Goal: Information Seeking & Learning: Learn about a topic

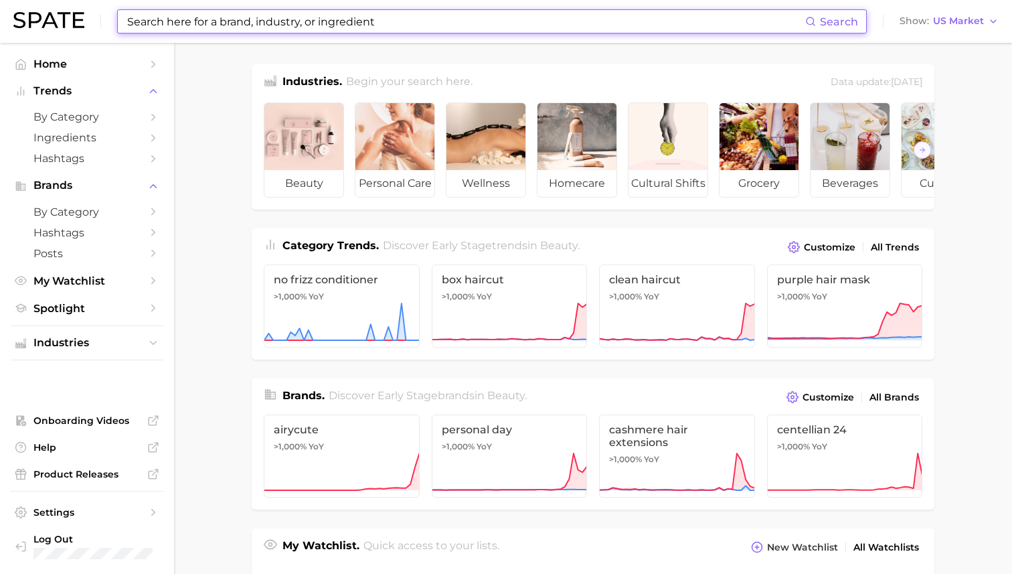
click at [367, 27] on input at bounding box center [465, 21] width 679 height 23
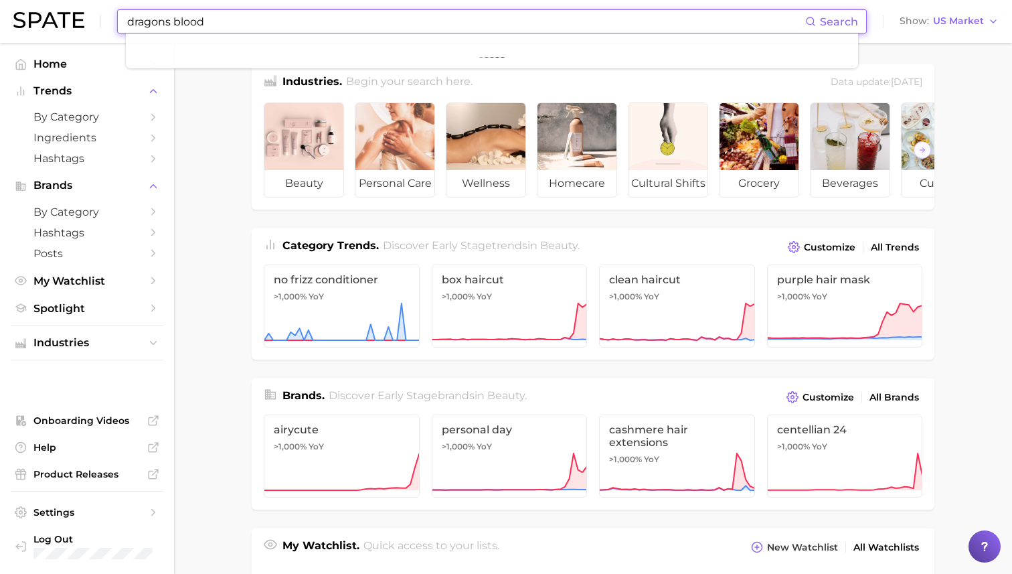
type input "dragons blood"
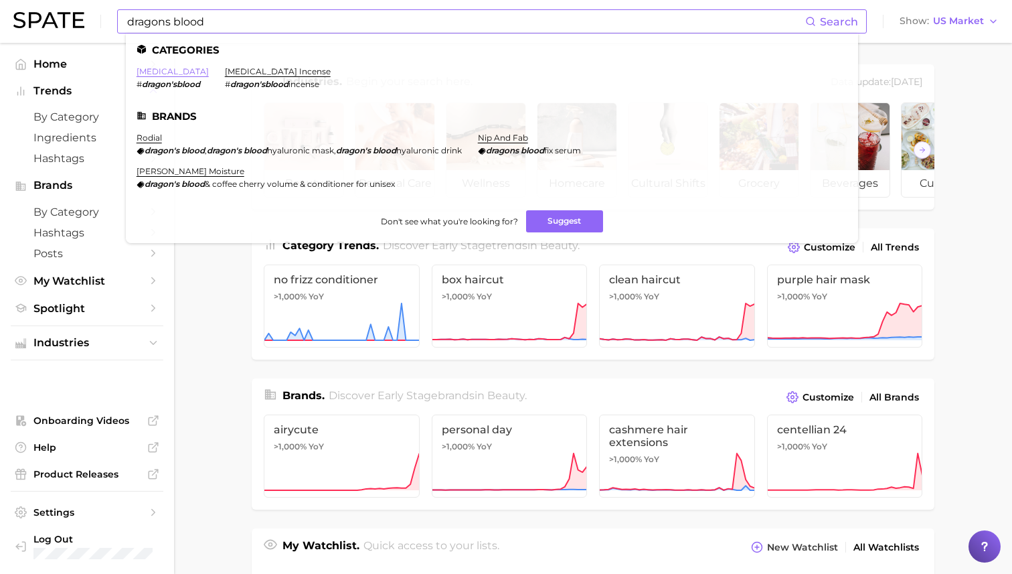
click at [173, 74] on link "[MEDICAL_DATA]" at bounding box center [173, 71] width 72 height 10
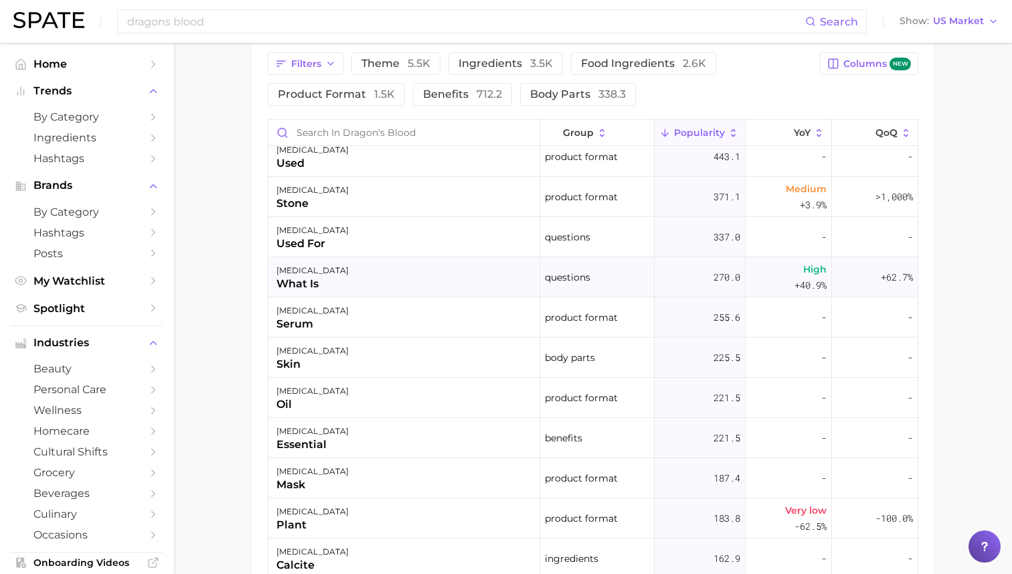
scroll to position [226, 0]
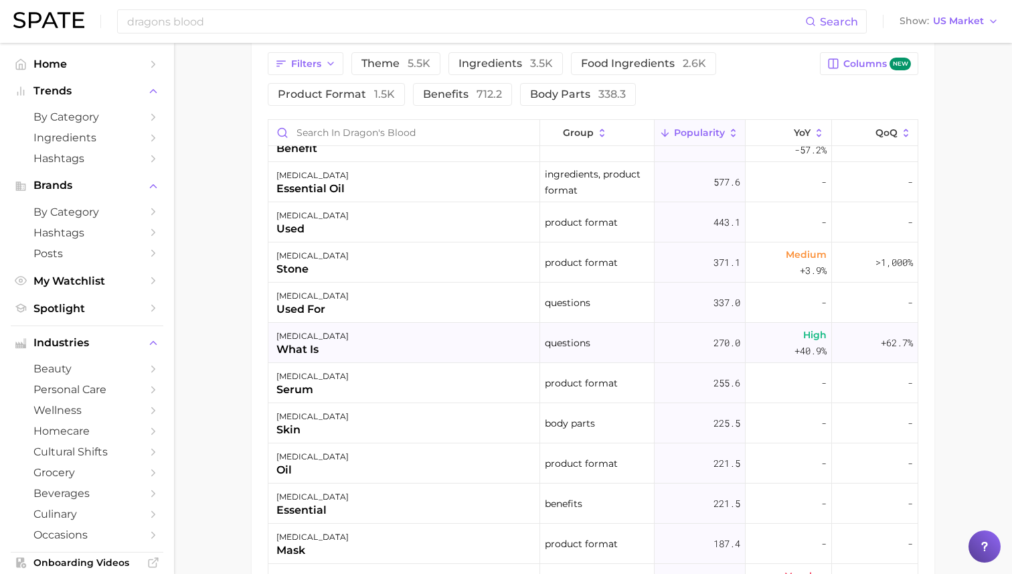
click at [442, 341] on div "[MEDICAL_DATA] what is" at bounding box center [404, 343] width 272 height 40
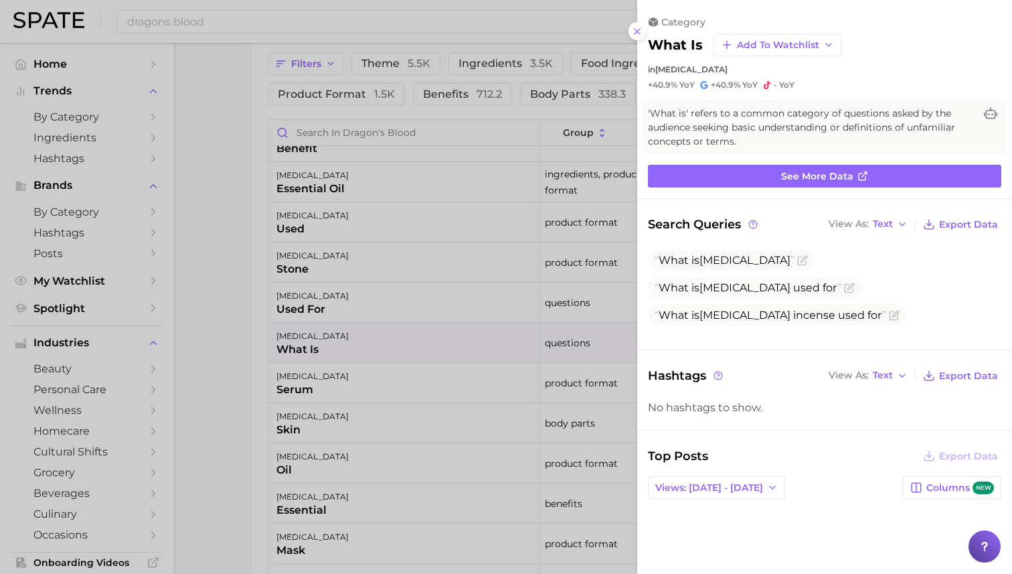
click at [489, 242] on div at bounding box center [506, 287] width 1012 height 574
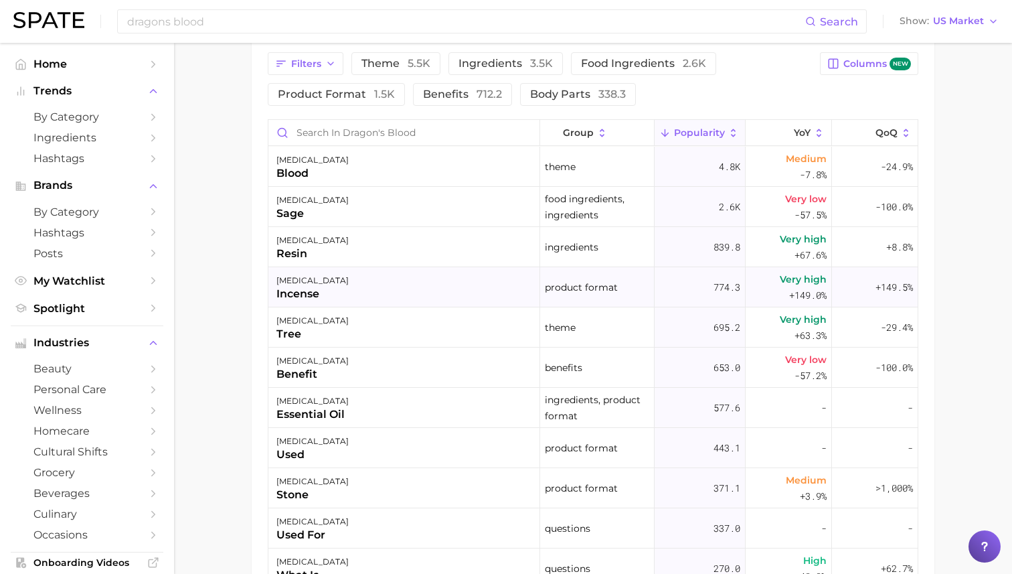
scroll to position [1, 0]
click at [489, 257] on div "[MEDICAL_DATA] resin" at bounding box center [404, 246] width 272 height 40
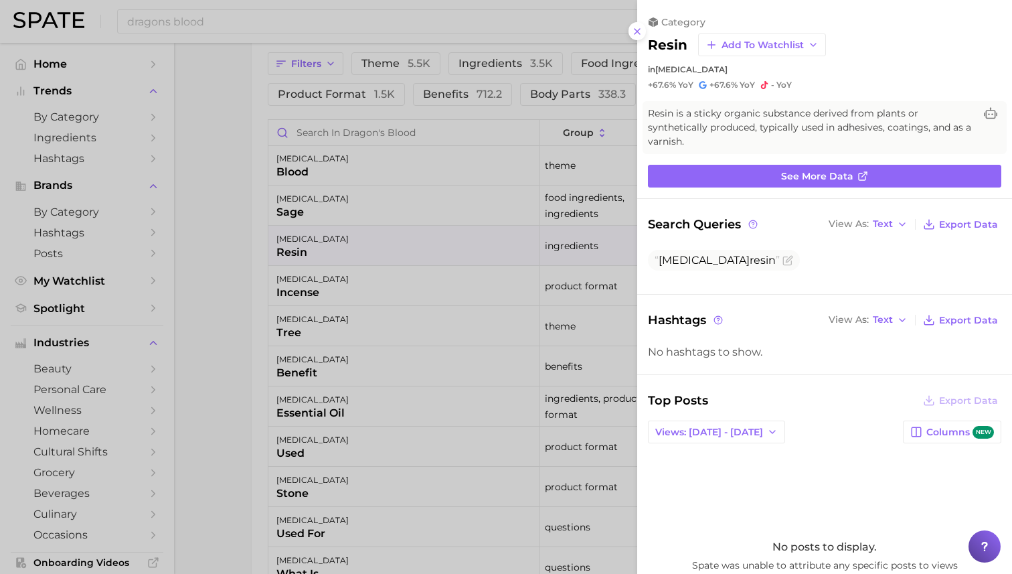
click at [500, 256] on div at bounding box center [506, 287] width 1012 height 574
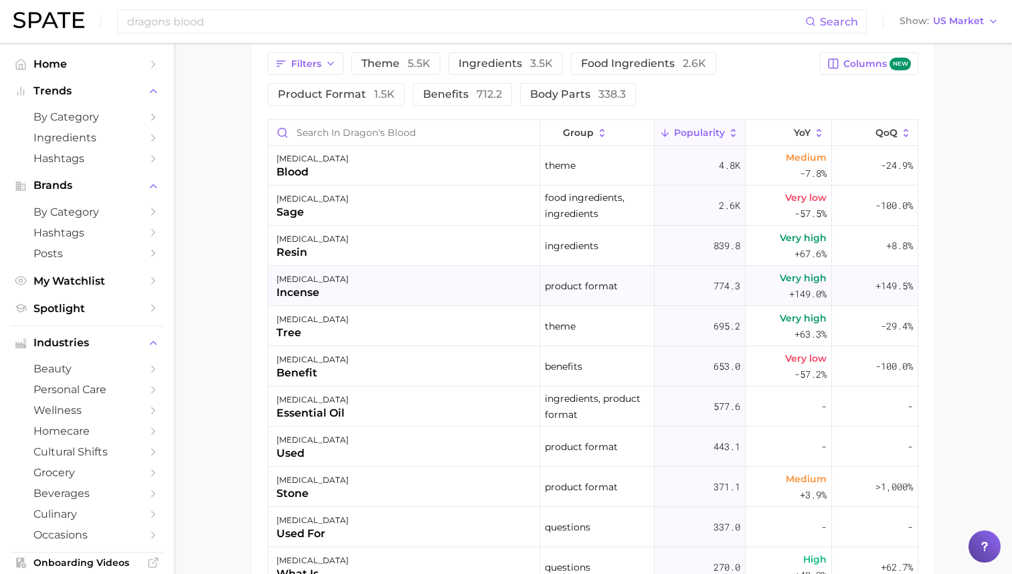
click at [484, 282] on div "[MEDICAL_DATA] incense" at bounding box center [404, 286] width 272 height 40
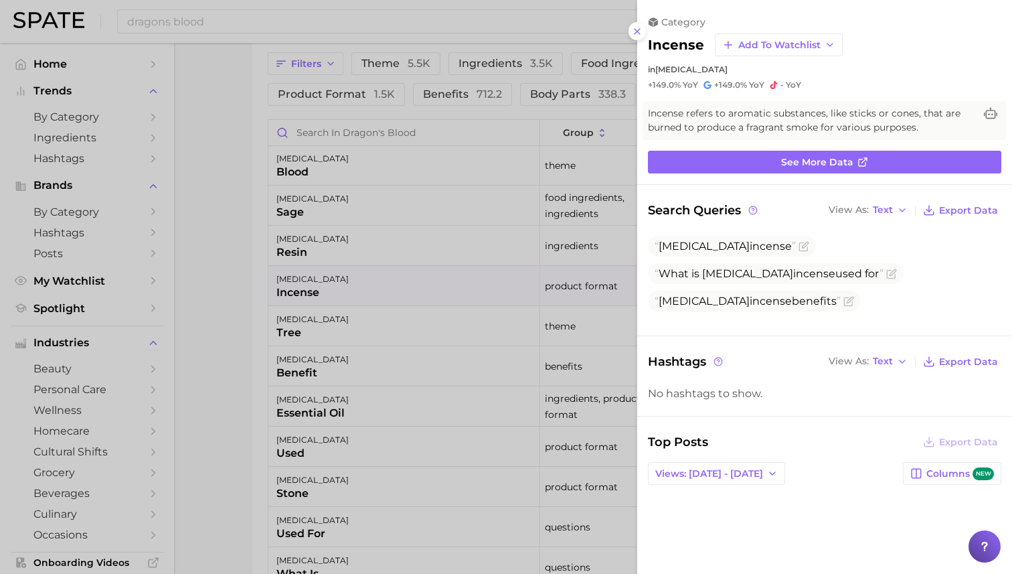
click at [486, 282] on div at bounding box center [506, 287] width 1012 height 574
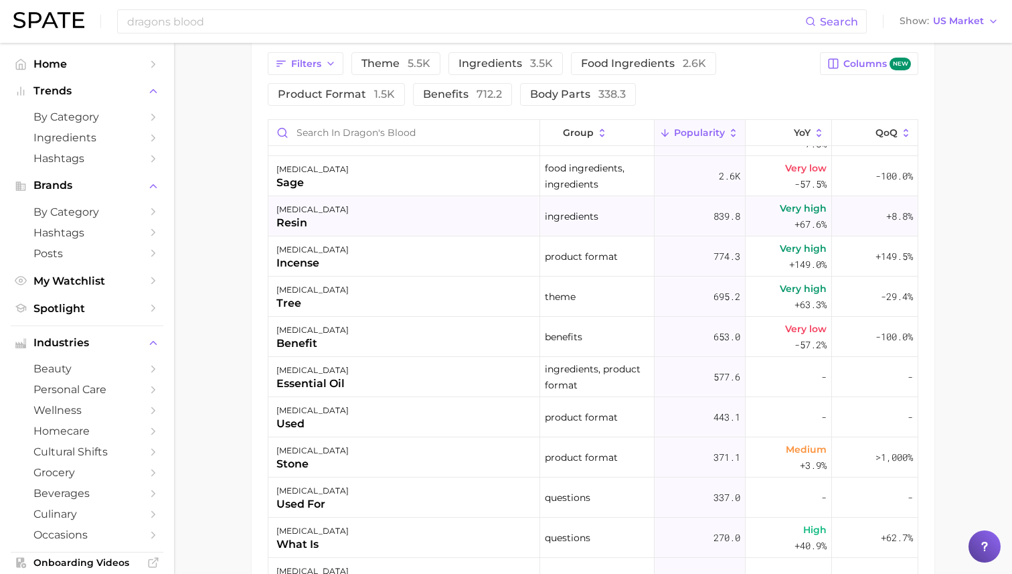
scroll to position [31, 0]
click at [506, 230] on div "[MEDICAL_DATA] resin" at bounding box center [404, 215] width 272 height 40
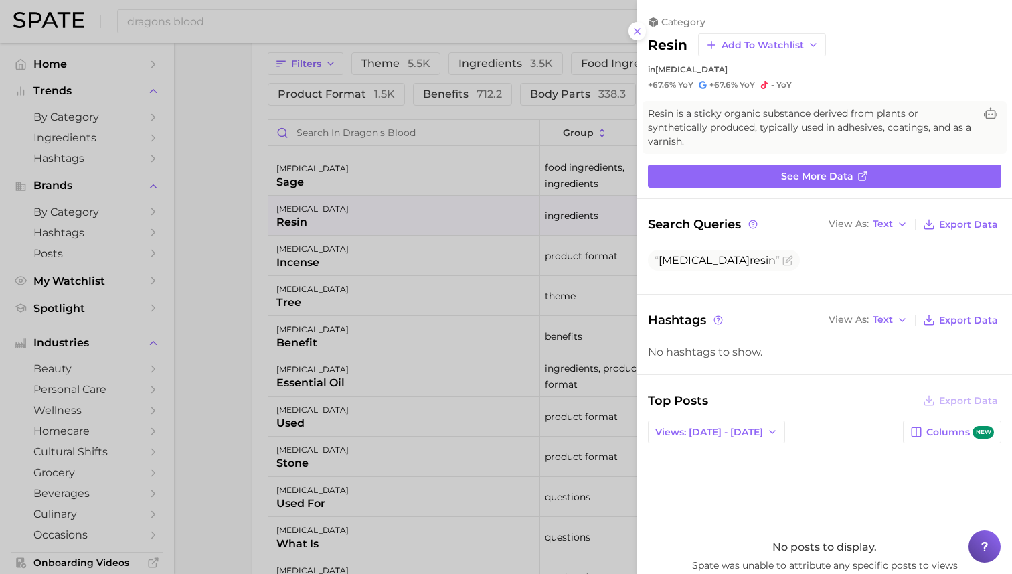
click at [454, 230] on div at bounding box center [506, 287] width 1012 height 574
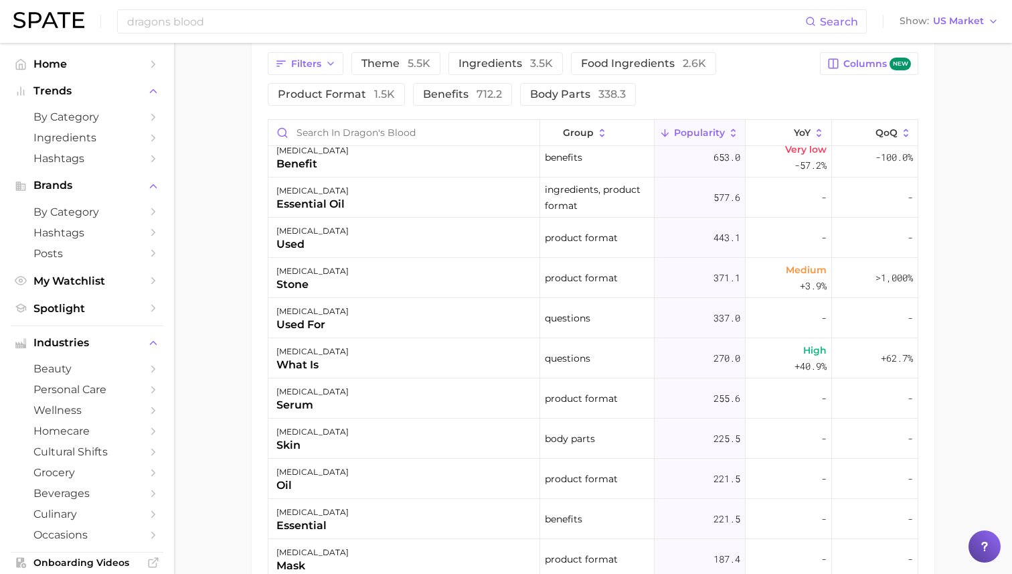
scroll to position [222, 0]
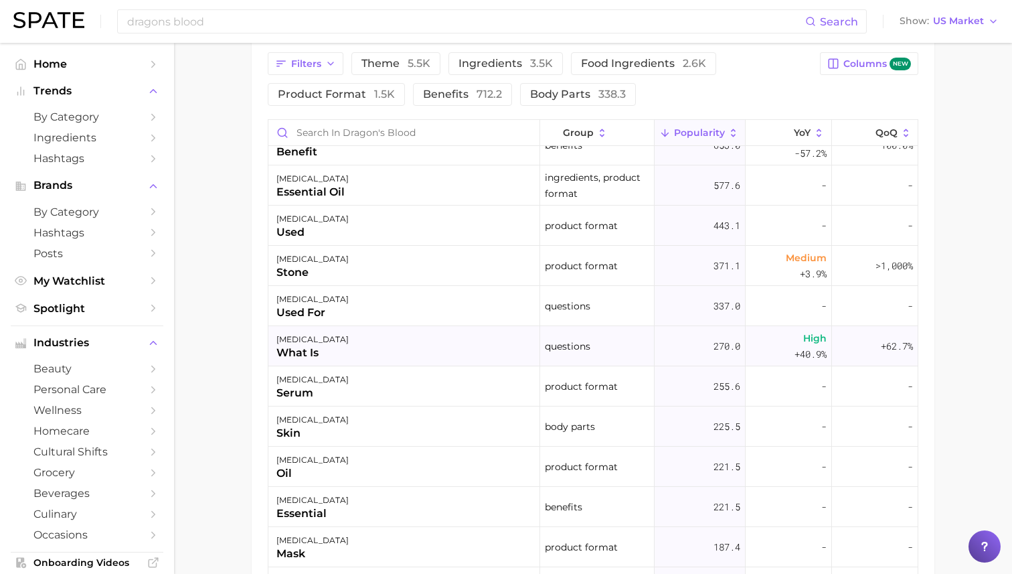
click at [438, 344] on div "[MEDICAL_DATA] what is" at bounding box center [404, 346] width 272 height 40
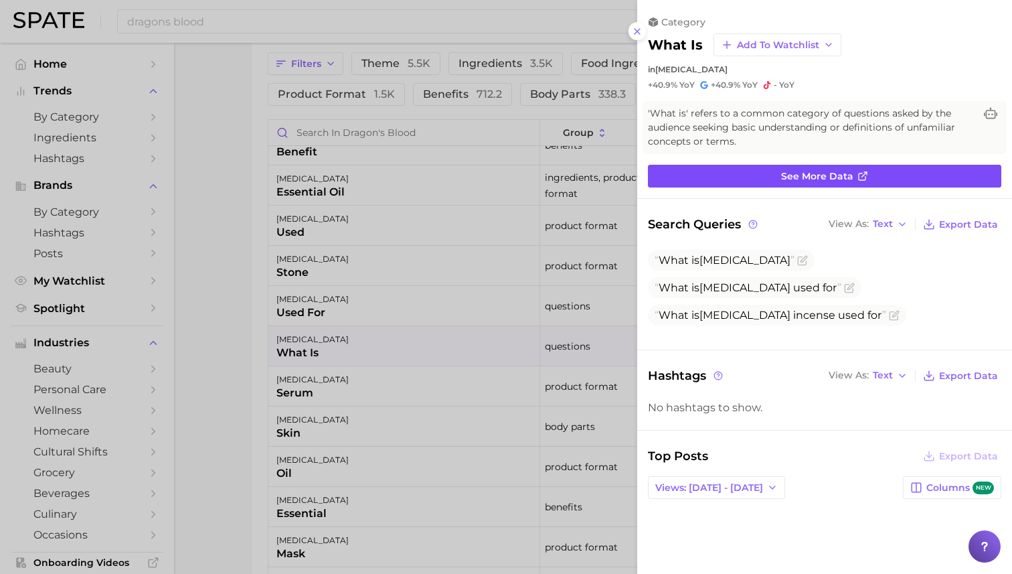
click at [791, 183] on link "See more data" at bounding box center [824, 176] width 353 height 23
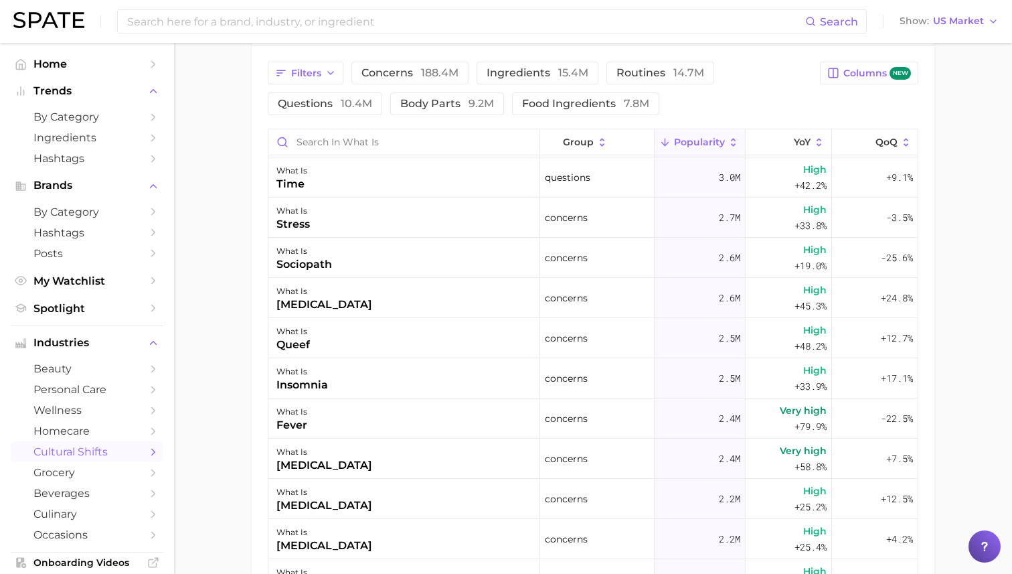
scroll to position [706, 0]
type input "dragons blood"
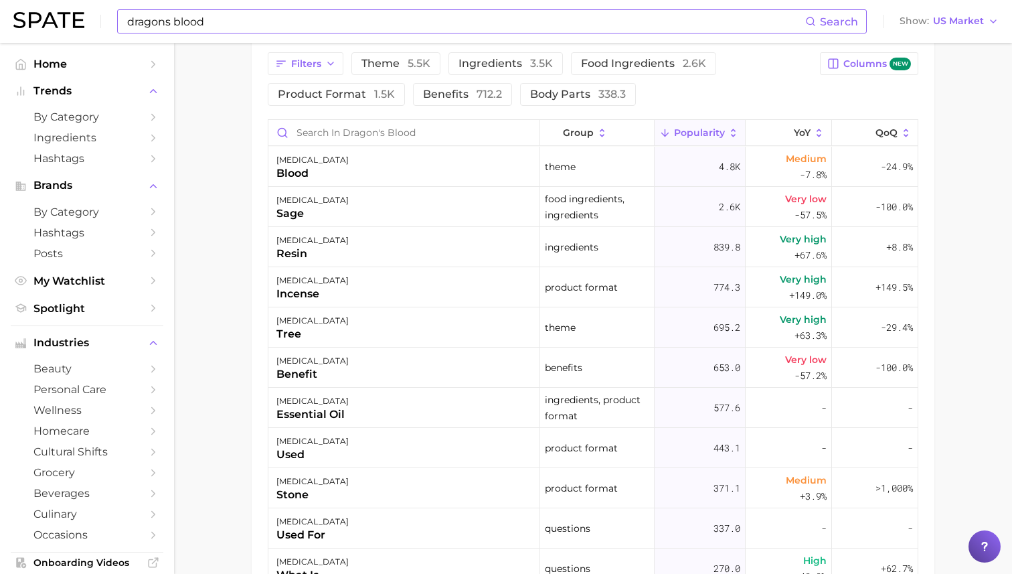
click at [251, 26] on input "dragons blood" at bounding box center [465, 21] width 679 height 23
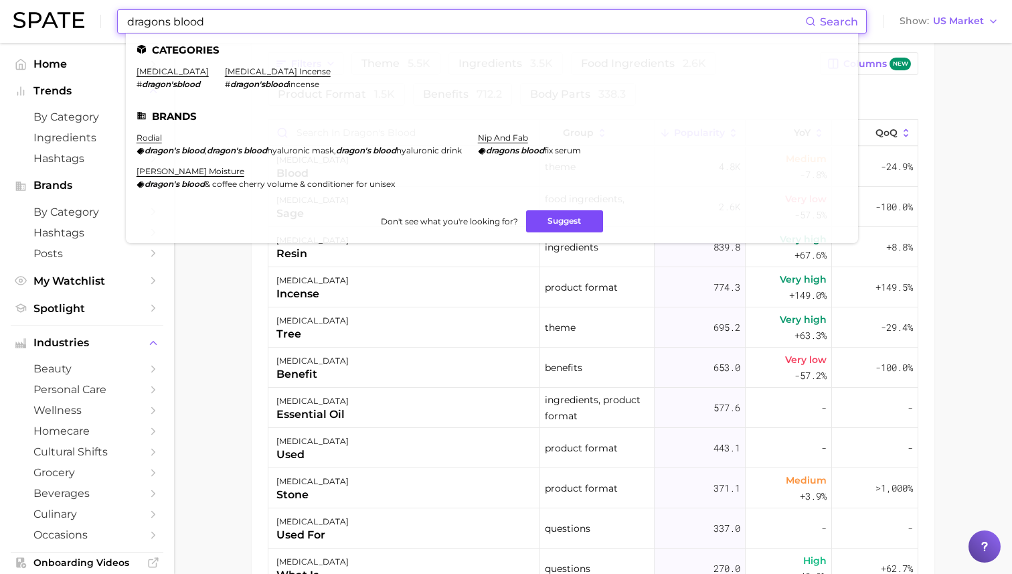
click at [563, 221] on button "Suggest" at bounding box center [564, 221] width 77 height 22
click at [306, 21] on input "dragons blood" at bounding box center [465, 21] width 679 height 23
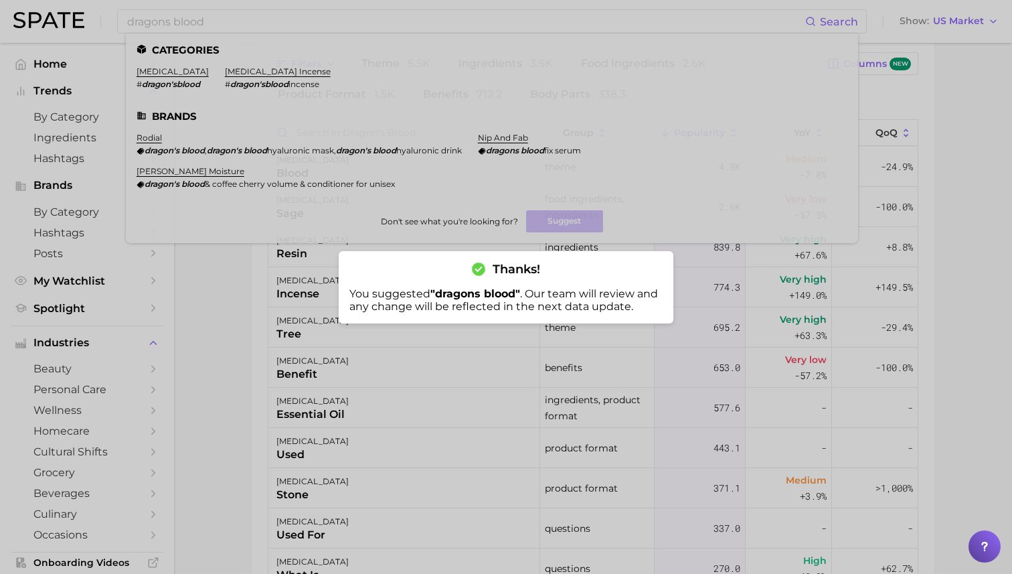
click at [227, 273] on div at bounding box center [506, 287] width 1012 height 574
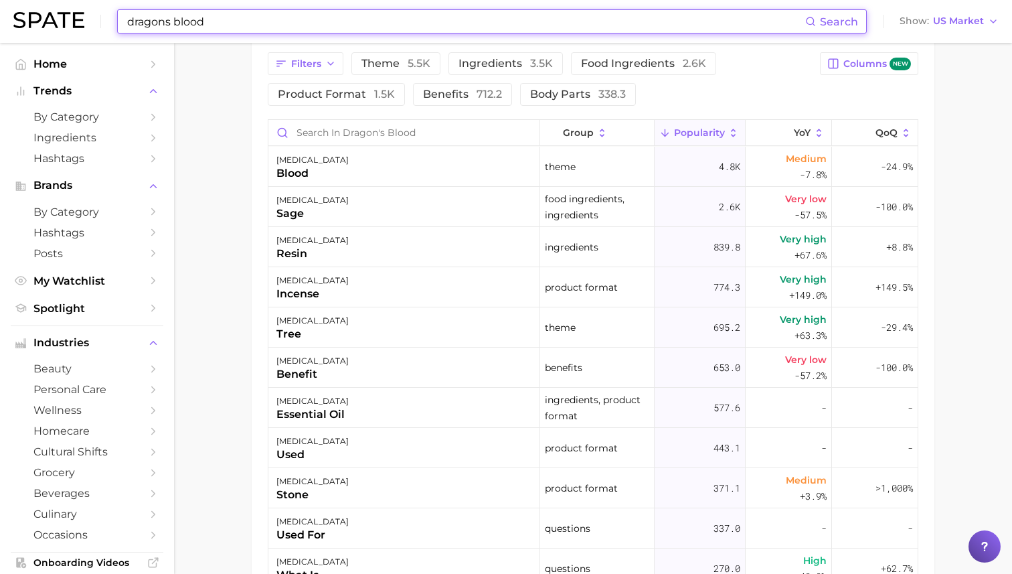
click at [278, 31] on input "dragons blood" at bounding box center [465, 21] width 679 height 23
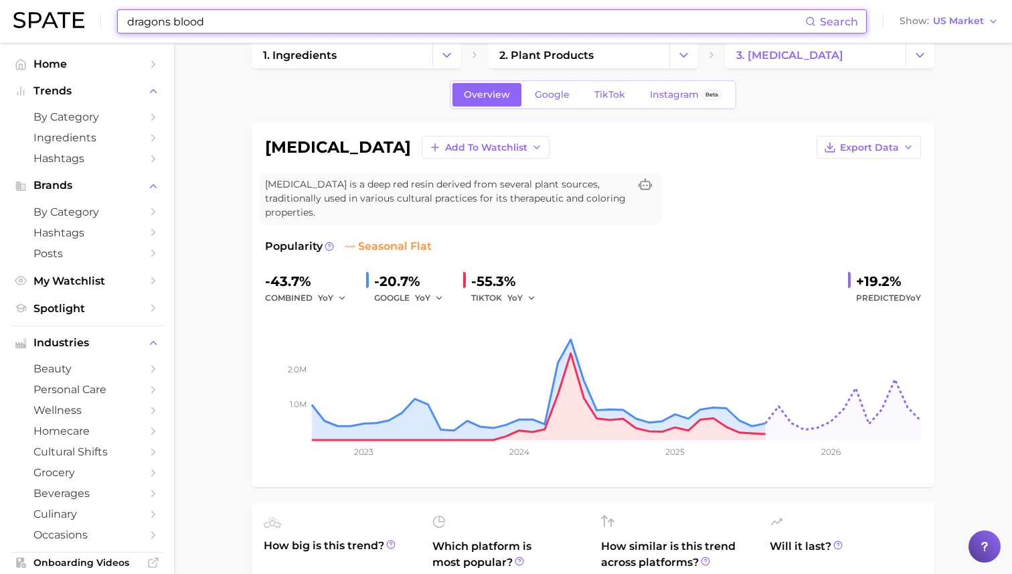
scroll to position [0, 0]
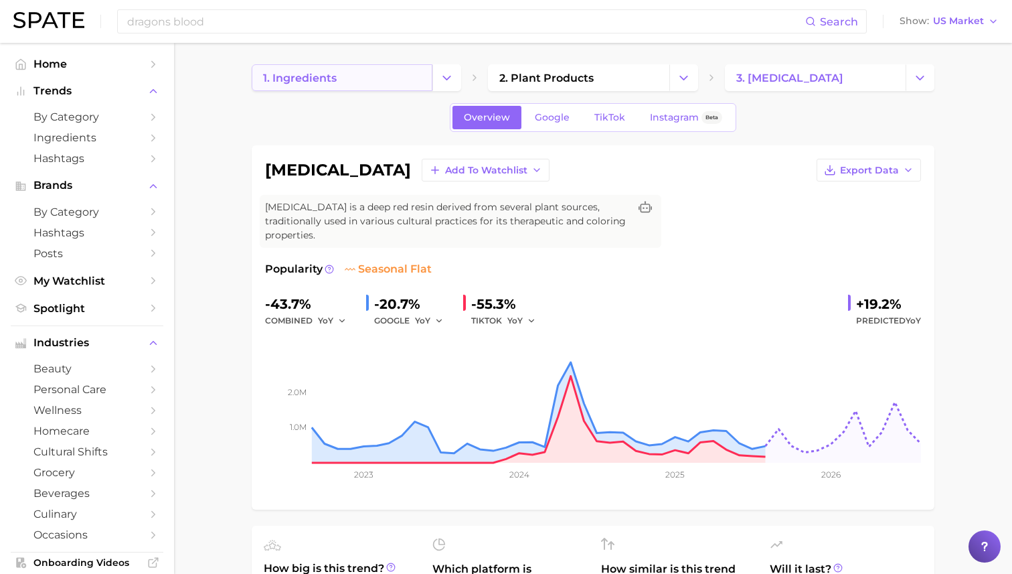
click at [380, 74] on link "1. ingredients" at bounding box center [342, 77] width 181 height 27
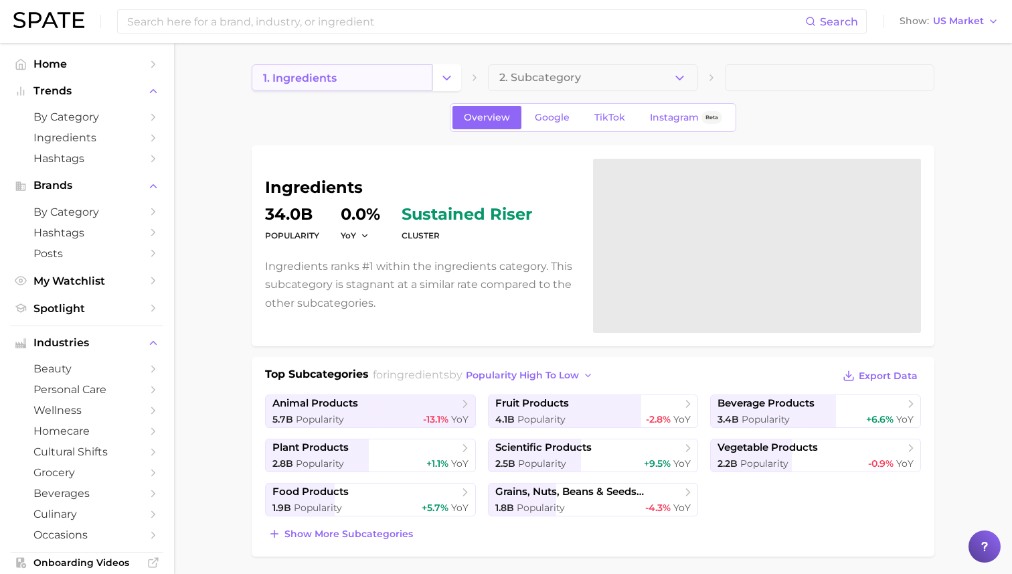
click at [381, 74] on link "1. ingredients" at bounding box center [342, 77] width 181 height 27
click at [390, 35] on div "Search Show US Market" at bounding box center [505, 21] width 985 height 43
click at [382, 18] on input at bounding box center [465, 21] width 679 height 23
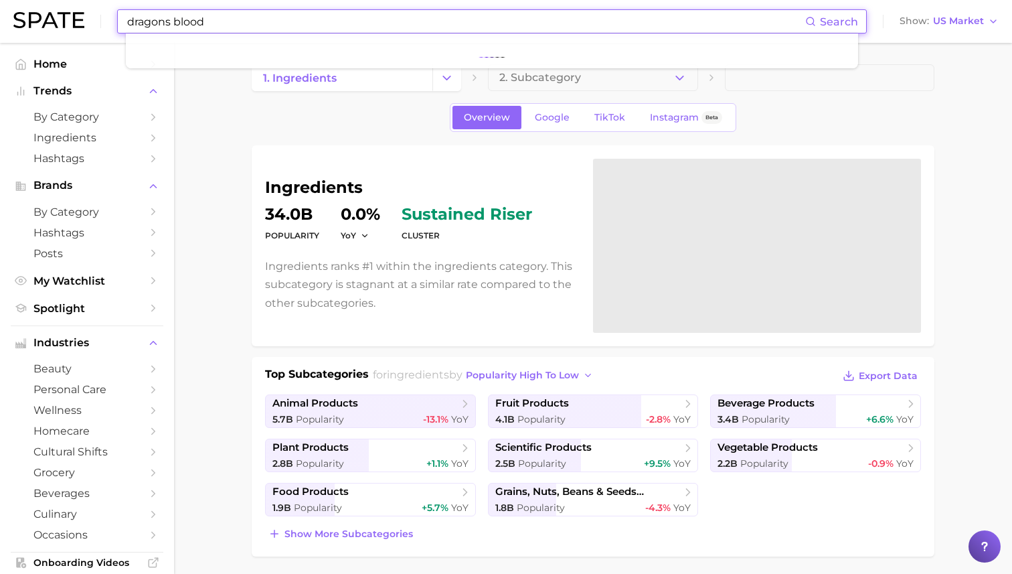
type input "dragons blood"
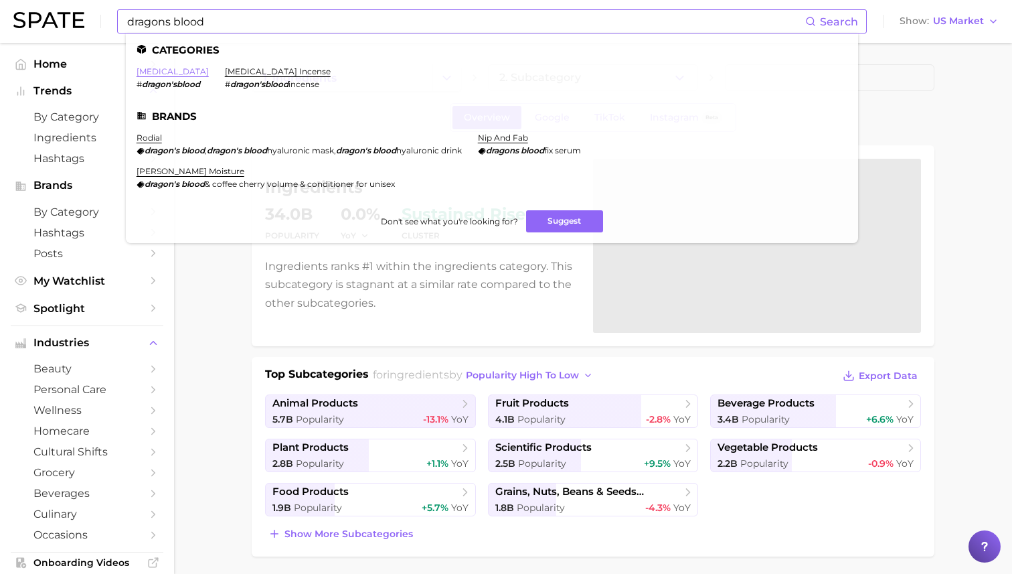
click at [178, 70] on link "[MEDICAL_DATA]" at bounding box center [173, 71] width 72 height 10
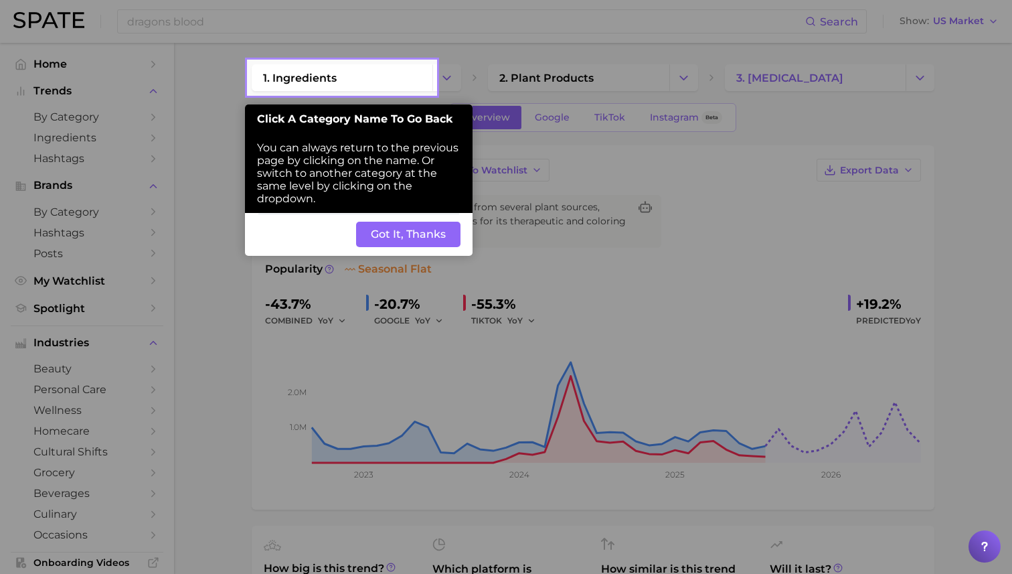
click at [387, 239] on button "Got It, Thanks" at bounding box center [408, 234] width 104 height 25
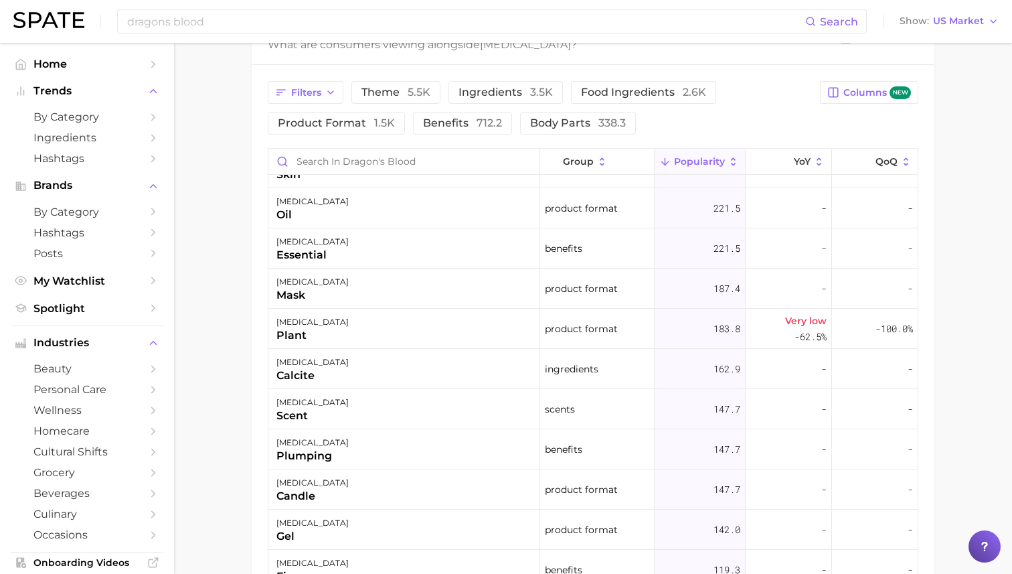
scroll to position [198, 0]
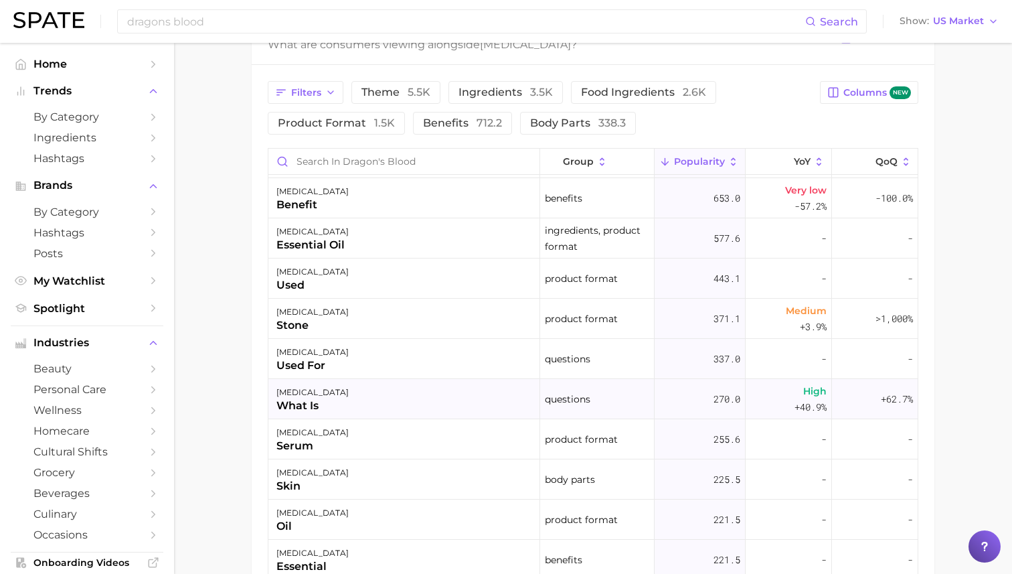
click at [327, 387] on div "[MEDICAL_DATA]" at bounding box center [312, 392] width 72 height 16
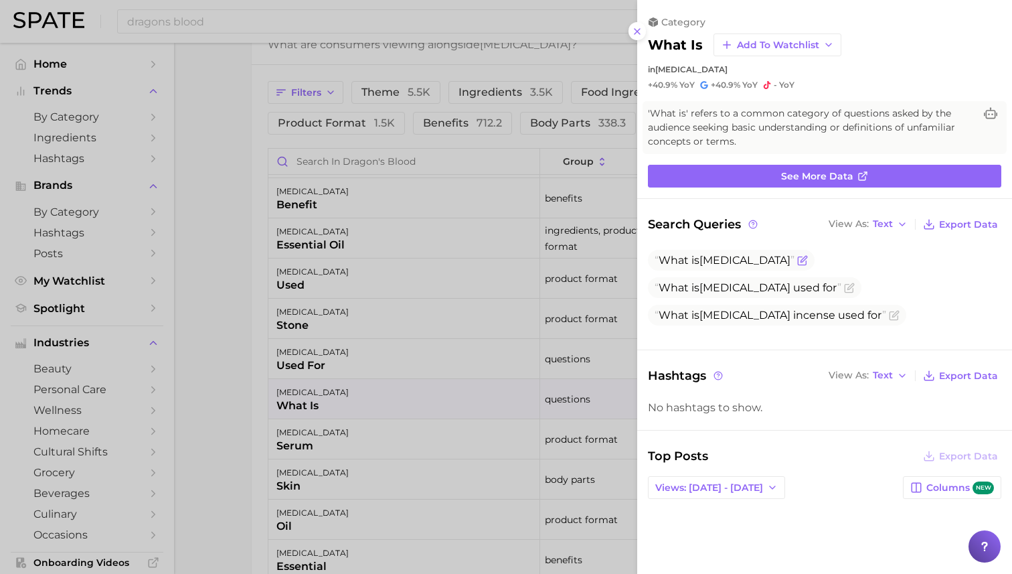
click at [748, 261] on span "What is [MEDICAL_DATA]" at bounding box center [725, 260] width 140 height 13
click at [800, 258] on icon "Flag as miscategorized or irrelevant" at bounding box center [803, 259] width 6 height 6
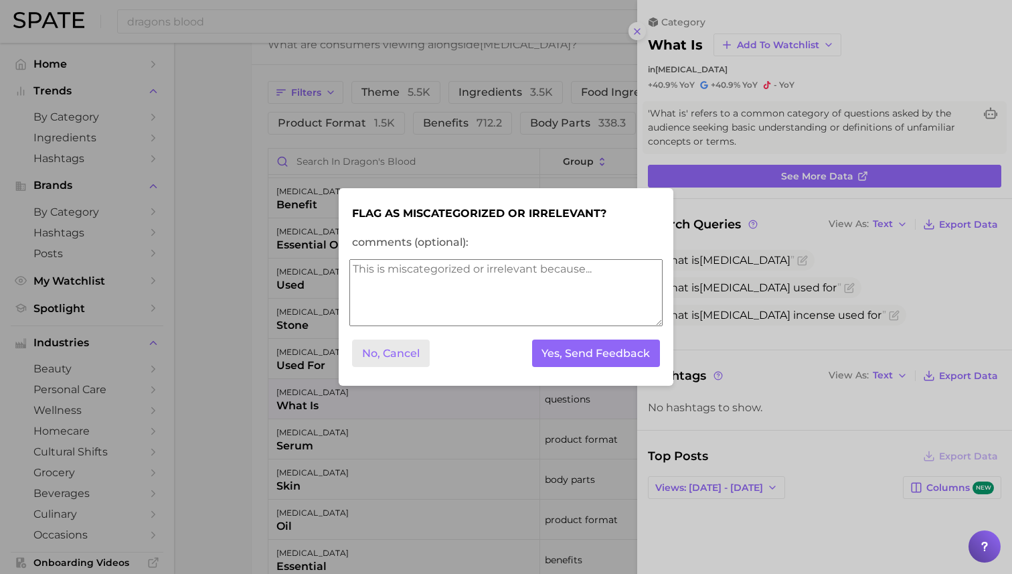
click at [371, 365] on button "No, Cancel" at bounding box center [391, 352] width 78 height 27
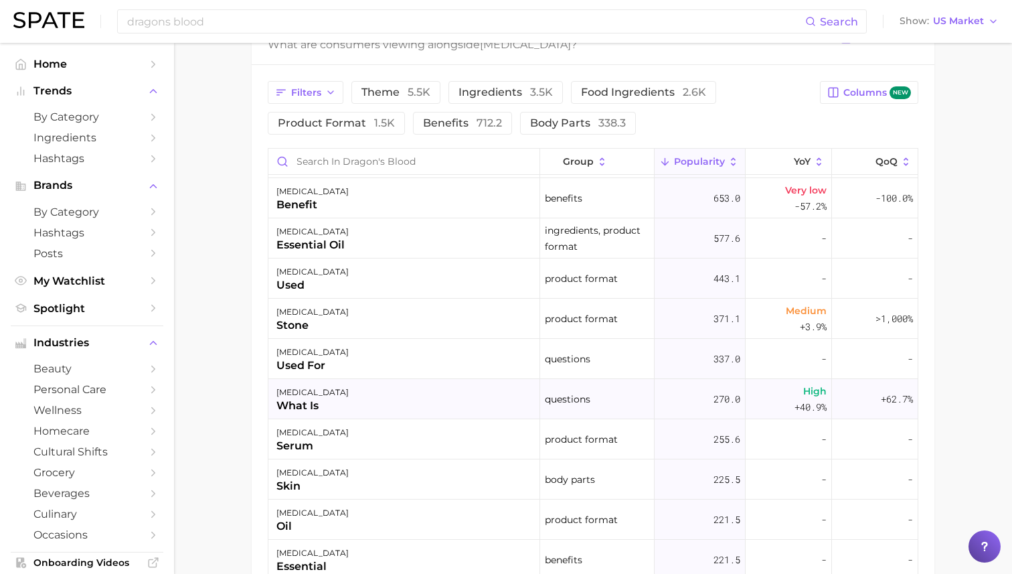
click at [311, 395] on div "[MEDICAL_DATA]" at bounding box center [312, 392] width 72 height 16
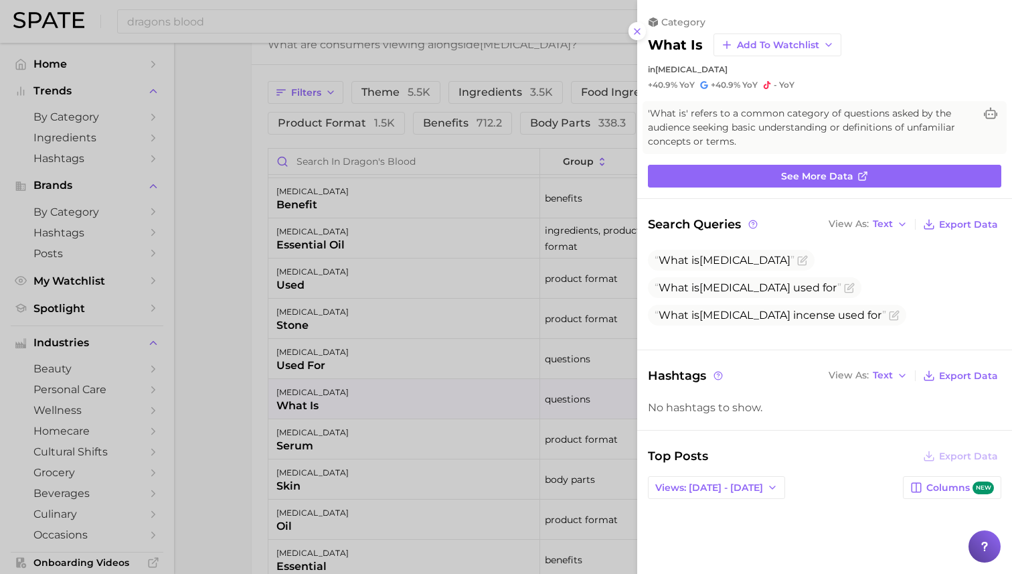
click at [707, 76] on div "category what is Add to Watchlist in [MEDICAL_DATA] +40.9% YoY +40.9% YoY - YoY" at bounding box center [824, 53] width 375 height 74
click at [676, 74] on div "category what is Add to Watchlist in [MEDICAL_DATA] +40.9% YoY +40.9% YoY - YoY" at bounding box center [824, 53] width 375 height 74
click at [680, 86] on span "YoY" at bounding box center [686, 85] width 15 height 11
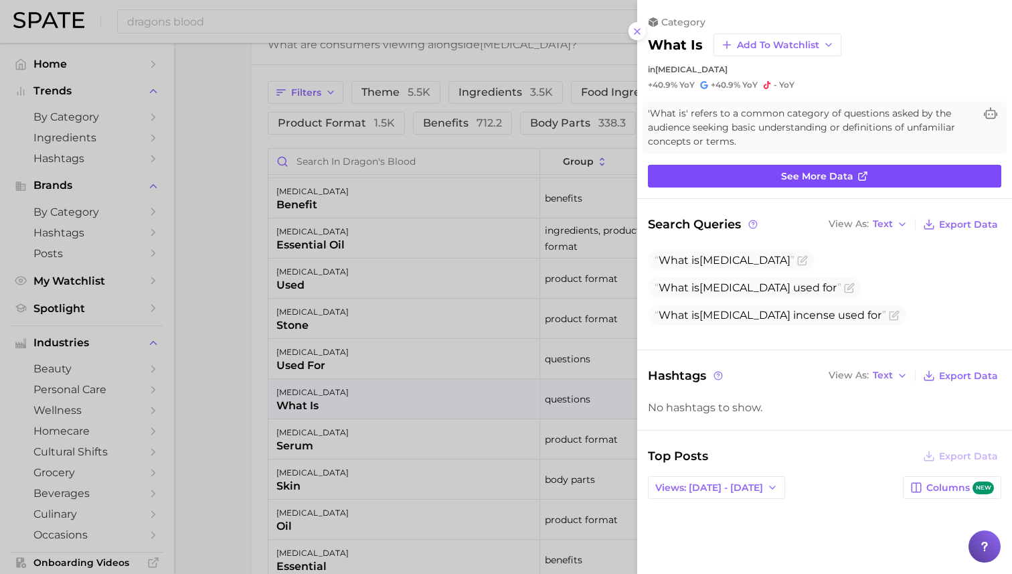
click at [725, 173] on link "See more data" at bounding box center [824, 176] width 353 height 23
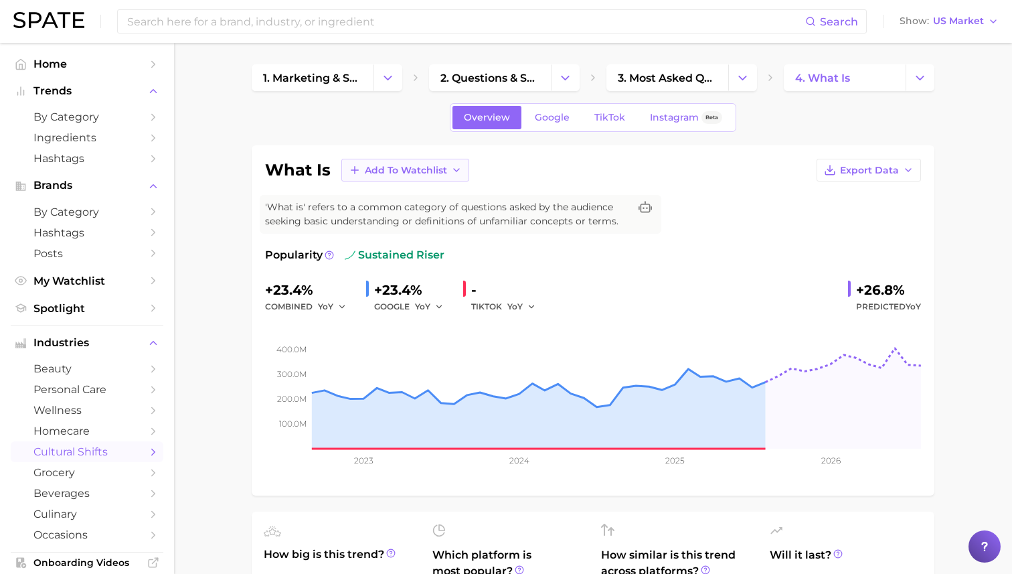
click at [380, 167] on span "Add to Watchlist" at bounding box center [406, 170] width 82 height 11
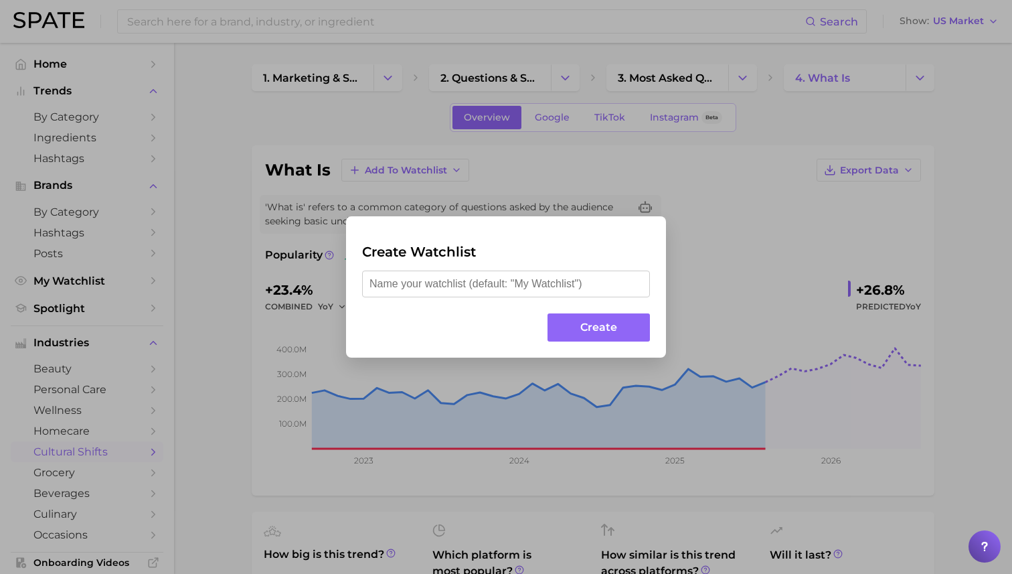
click at [740, 282] on div "Create Watchlist Create" at bounding box center [506, 287] width 1012 height 574
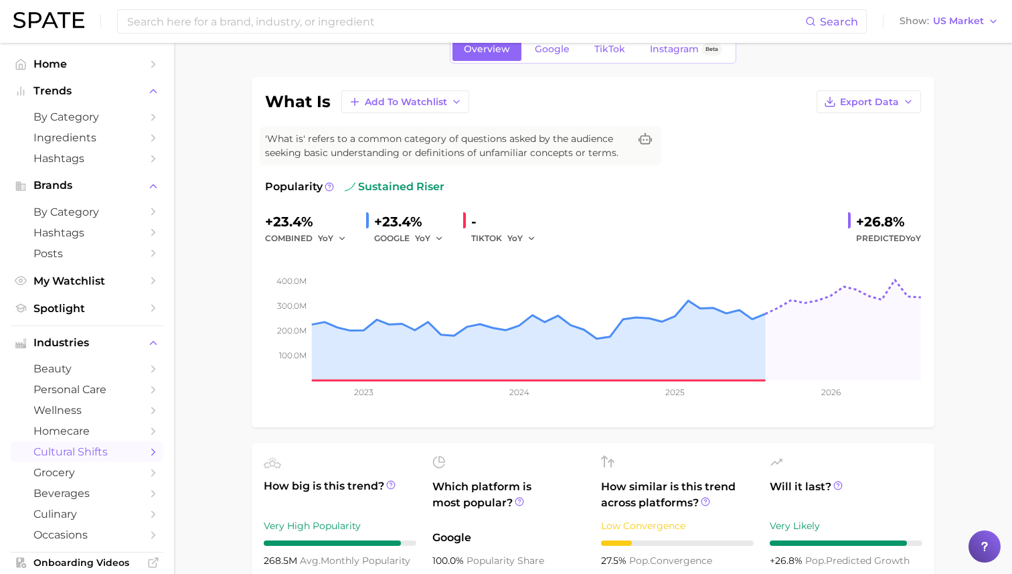
scroll to position [41, 0]
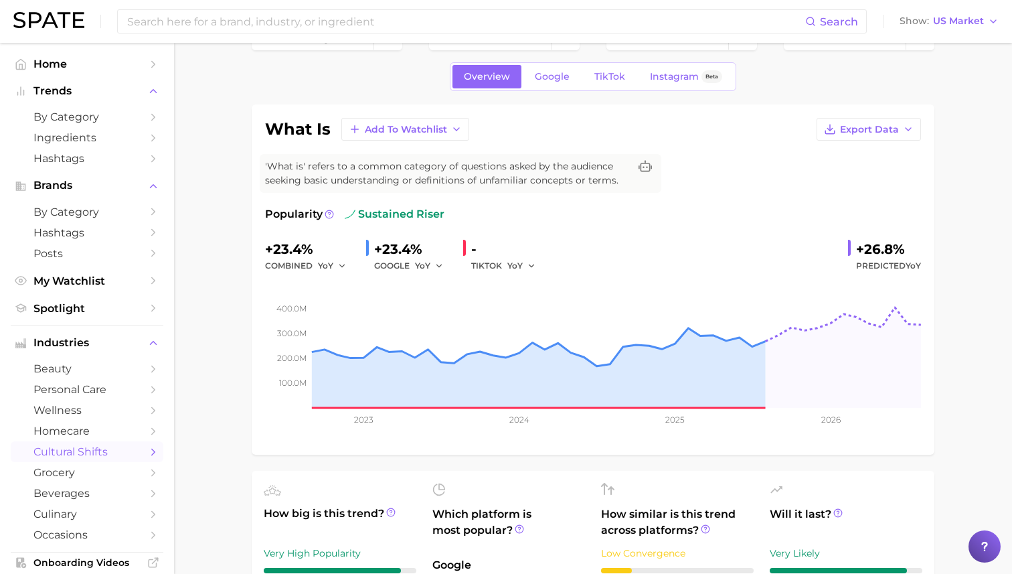
type input "dragons blood"
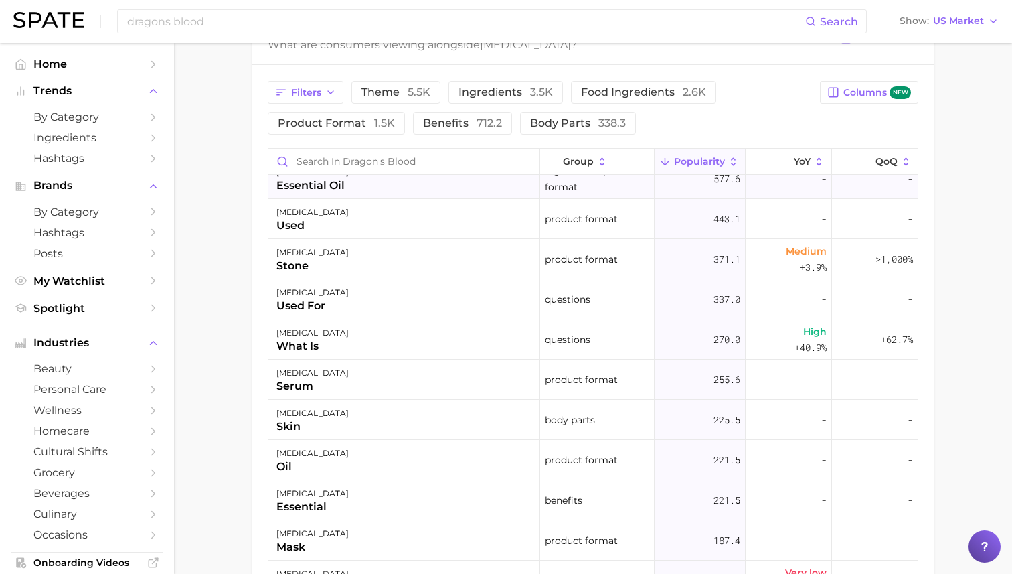
scroll to position [255, 0]
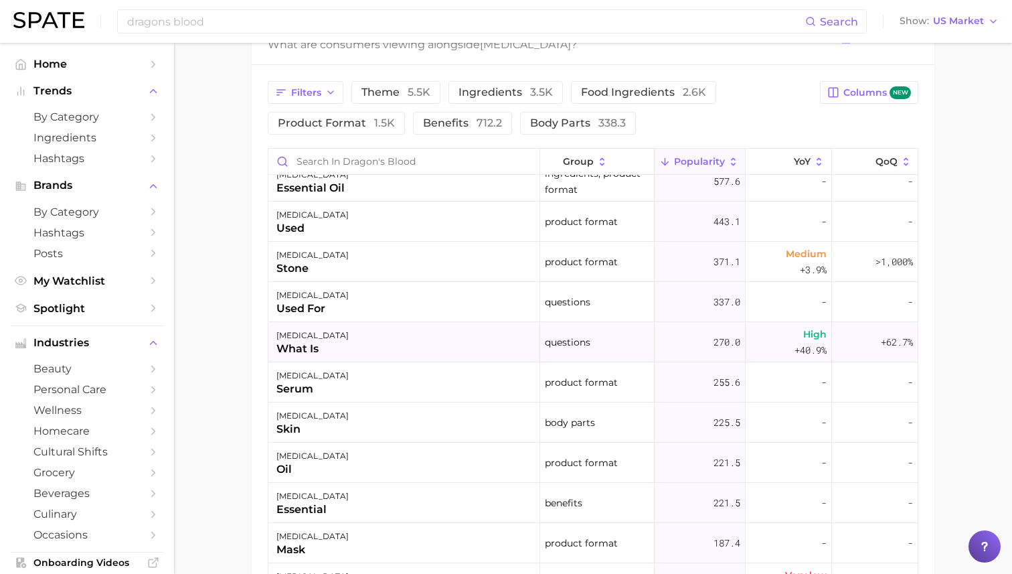
click at [413, 340] on div "[MEDICAL_DATA] what is" at bounding box center [404, 342] width 272 height 40
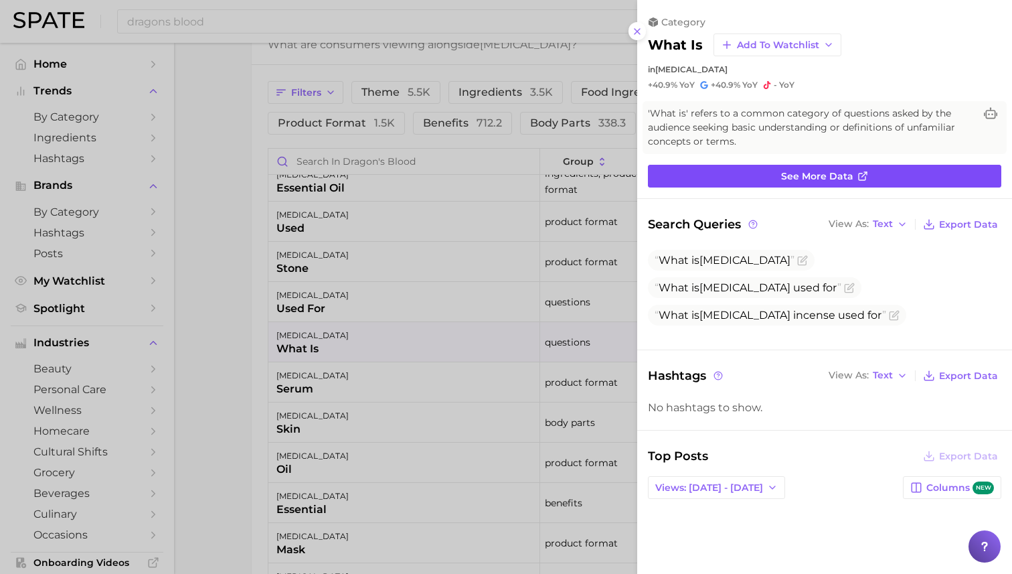
click at [815, 175] on span "See more data" at bounding box center [817, 176] width 72 height 11
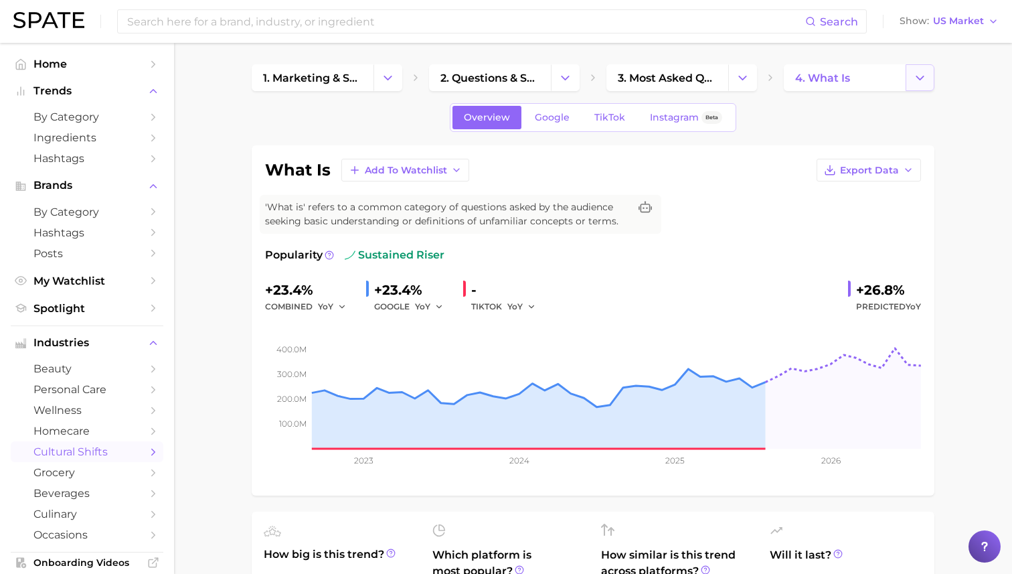
click at [921, 80] on icon "Change Category" at bounding box center [920, 78] width 14 height 14
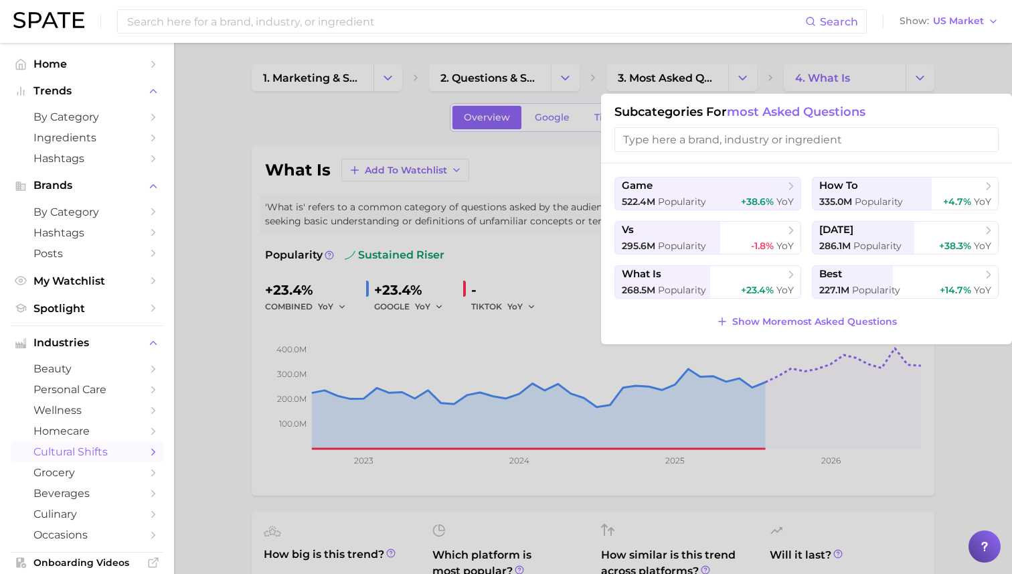
click at [792, 144] on input "search" at bounding box center [806, 139] width 384 height 25
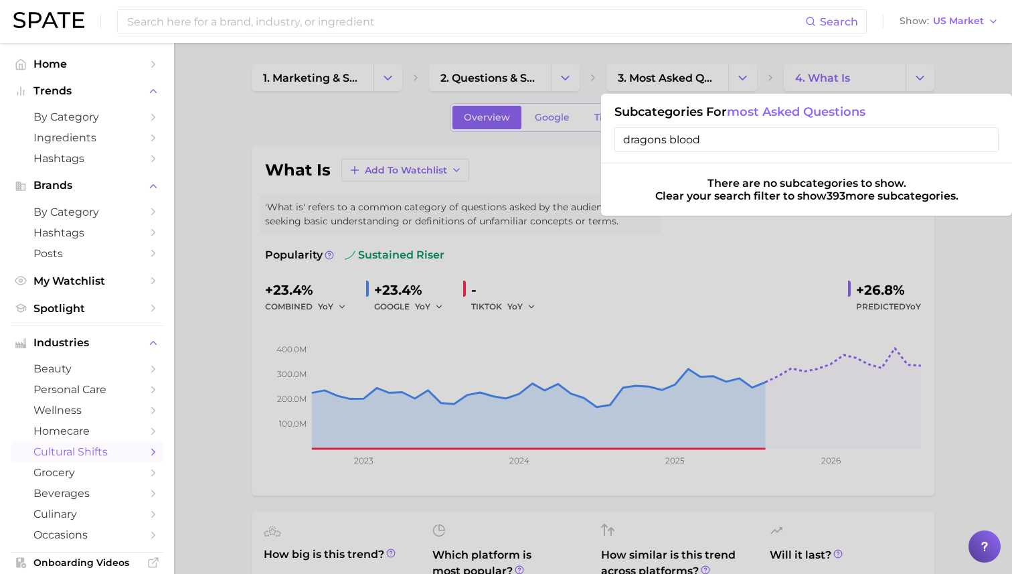
click at [769, 137] on input "dragons blood" at bounding box center [806, 139] width 384 height 25
type input "d"
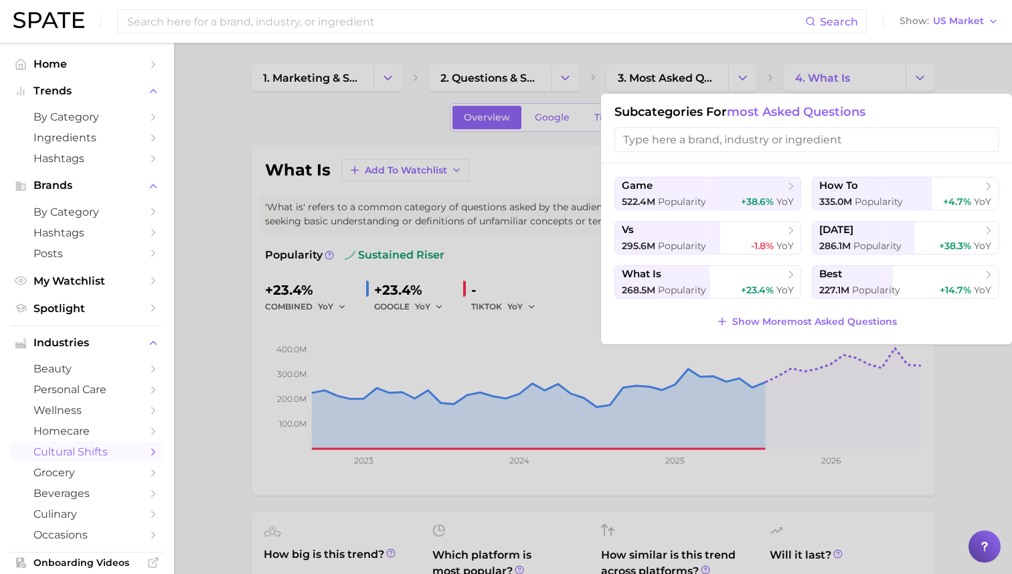
click at [551, 142] on div at bounding box center [506, 287] width 1012 height 574
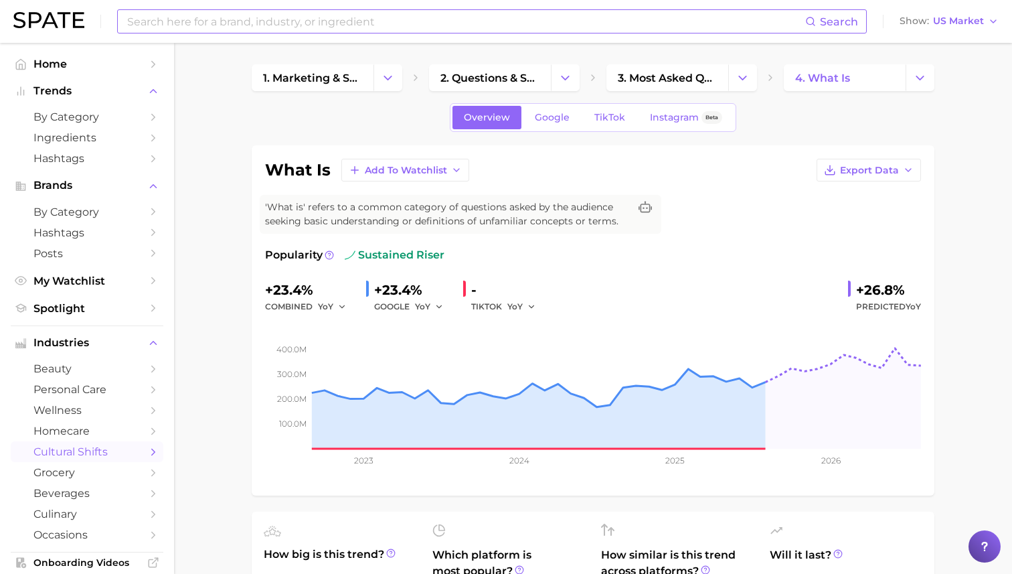
click at [346, 25] on input at bounding box center [465, 21] width 679 height 23
click at [545, 51] on button "Suggest" at bounding box center [555, 55] width 77 height 22
click at [431, 18] on input "LED Eye mask" at bounding box center [465, 21] width 679 height 23
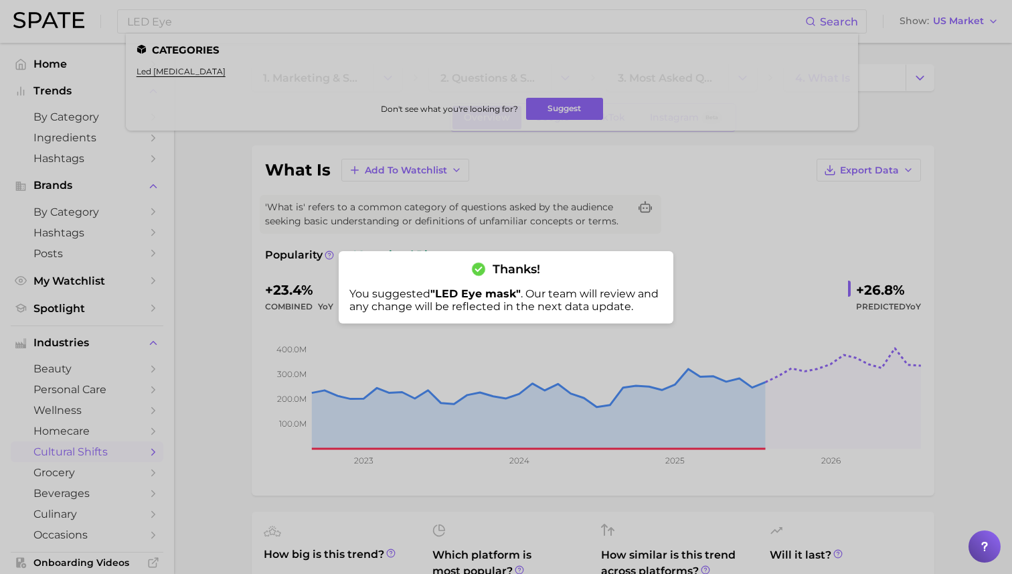
click at [557, 159] on div at bounding box center [506, 287] width 1012 height 574
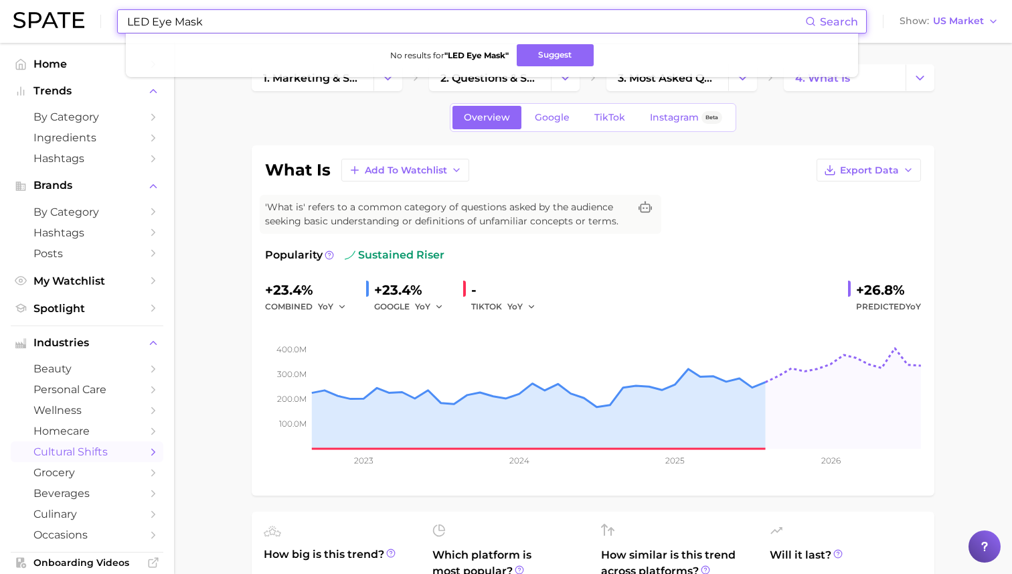
drag, startPoint x: 155, startPoint y: 20, endPoint x: 73, endPoint y: 27, distance: 81.9
click at [73, 27] on div "LED Eye Mask Search No results for " LED Eye Mask " Suggest Show US Market" at bounding box center [505, 21] width 985 height 43
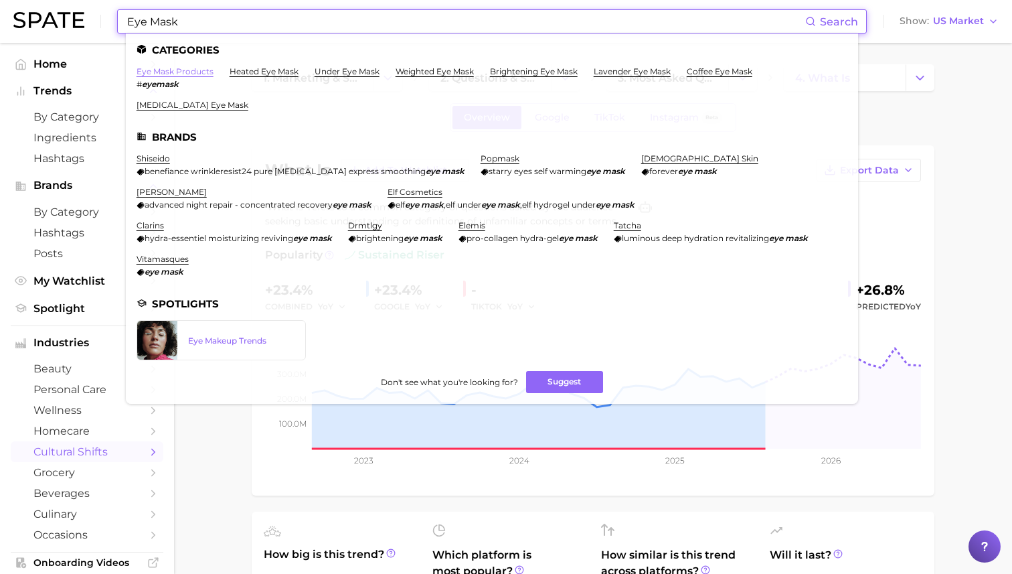
type input "Eye Mask"
click at [181, 73] on link "eye mask products" at bounding box center [175, 71] width 77 height 10
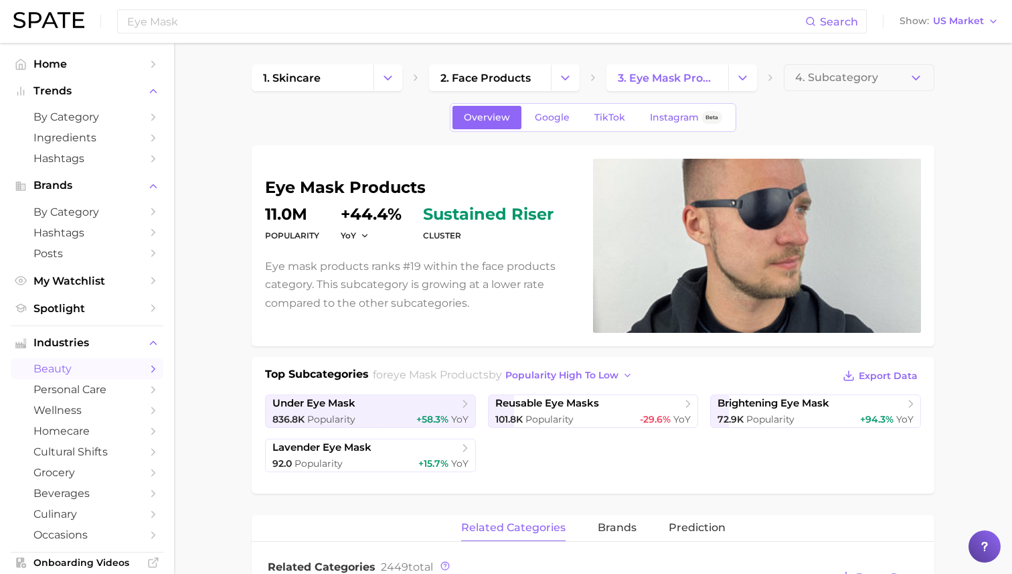
click at [475, 218] on span "sustained riser" at bounding box center [488, 214] width 130 height 16
click at [429, 217] on span "sustained riser" at bounding box center [488, 214] width 130 height 16
click at [367, 226] on div "YoY +44.4%" at bounding box center [371, 224] width 61 height 37
click at [357, 238] on button "YoY" at bounding box center [355, 235] width 29 height 11
click at [446, 190] on h1 "eye mask products" at bounding box center [421, 187] width 312 height 16
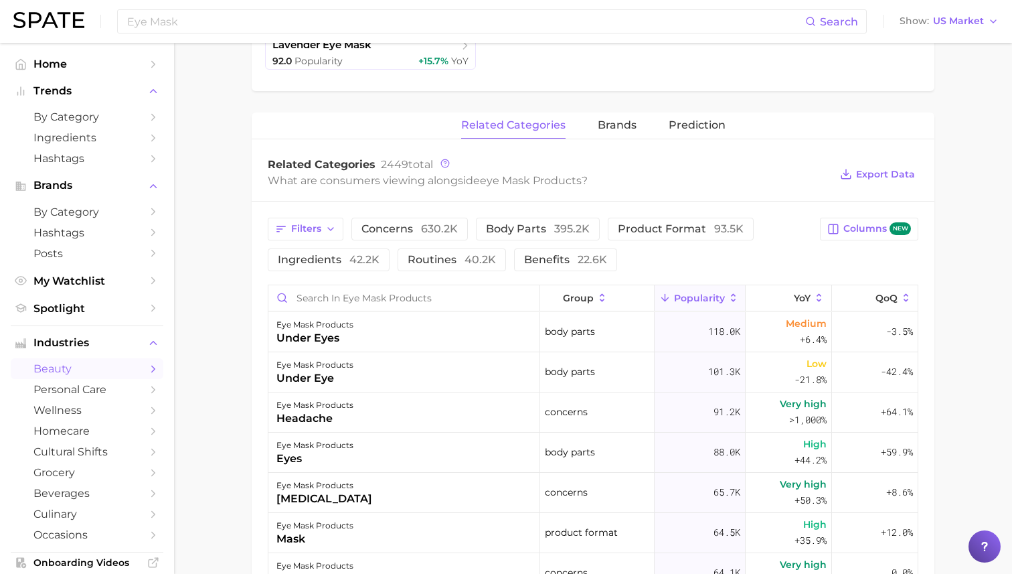
scroll to position [521, 0]
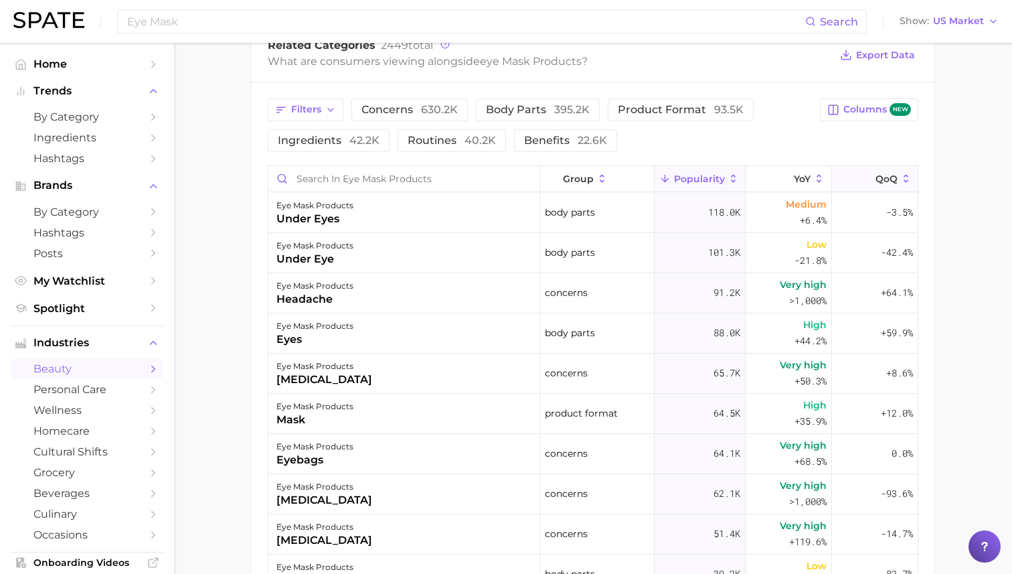
click at [912, 177] on button "QoQ" at bounding box center [875, 179] width 86 height 26
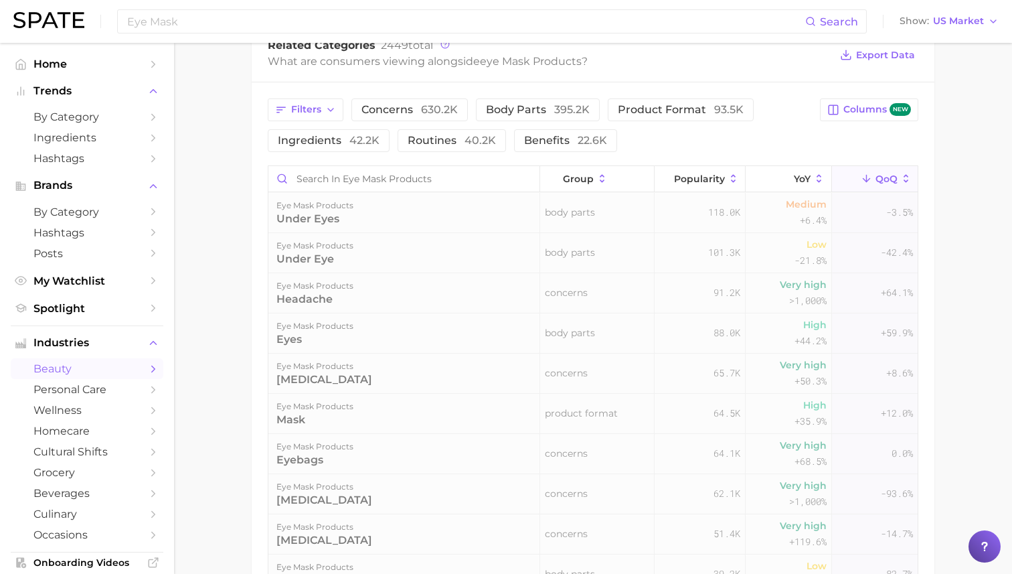
click at [912, 177] on button "QoQ" at bounding box center [875, 179] width 86 height 26
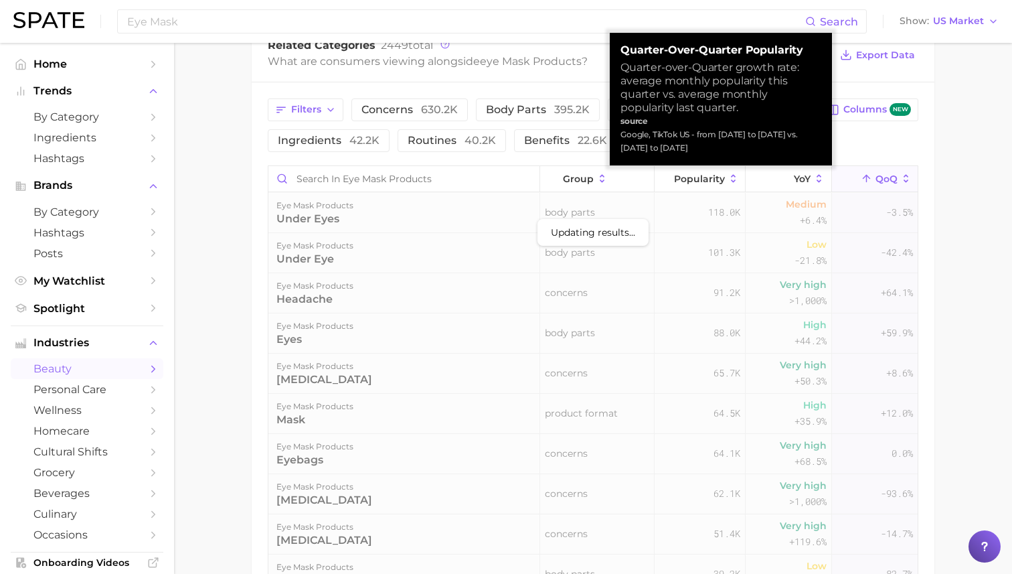
click at [885, 180] on span "QoQ" at bounding box center [886, 178] width 22 height 11
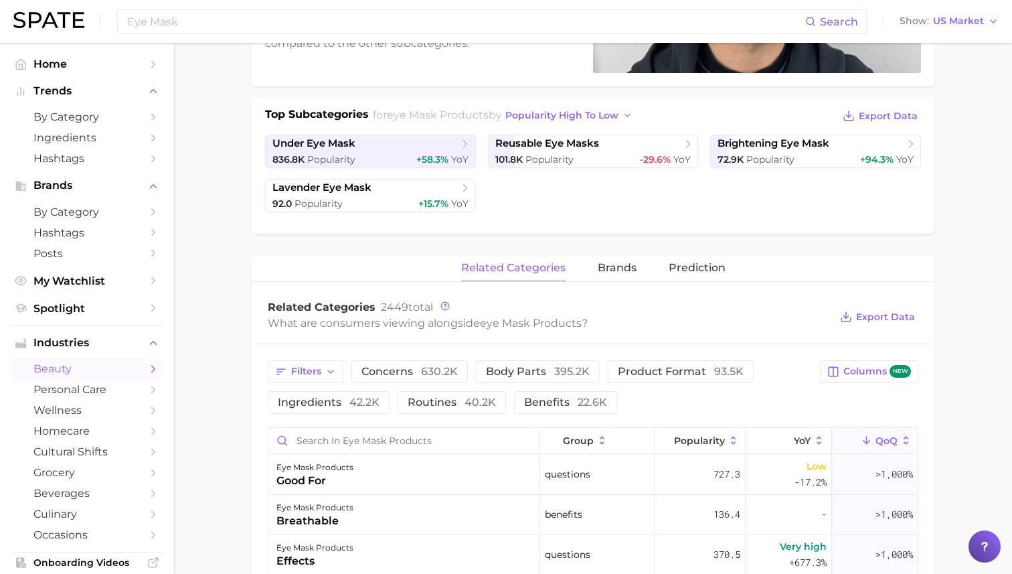
scroll to position [167, 0]
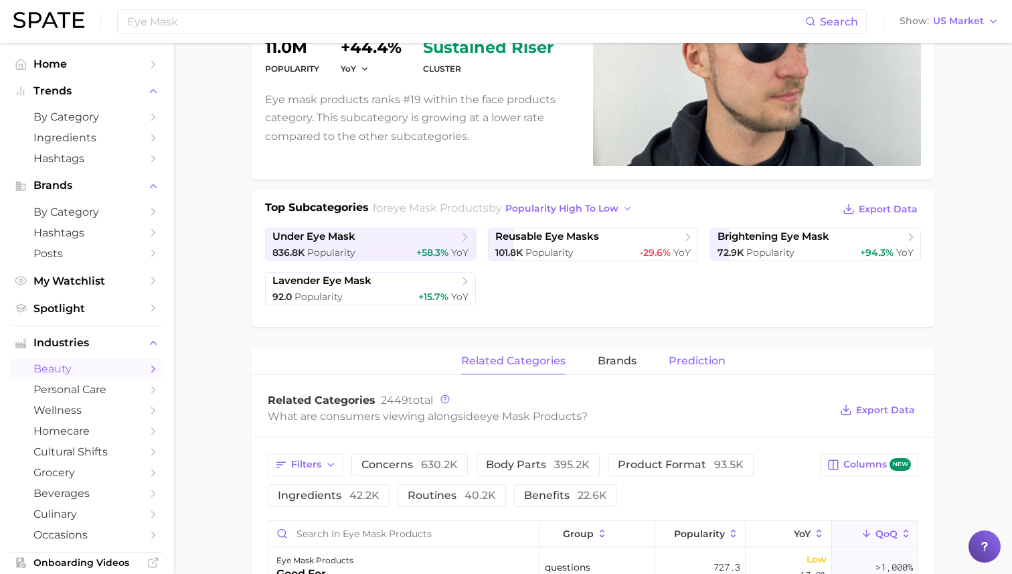
click at [696, 357] on span "Prediction" at bounding box center [697, 361] width 57 height 12
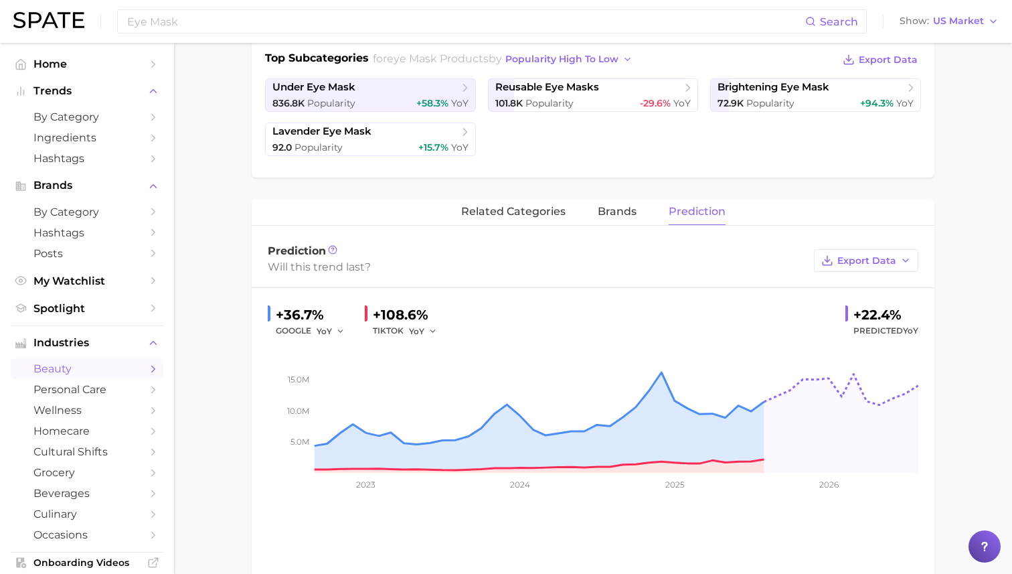
scroll to position [383, 0]
